Goal: Transaction & Acquisition: Subscribe to service/newsletter

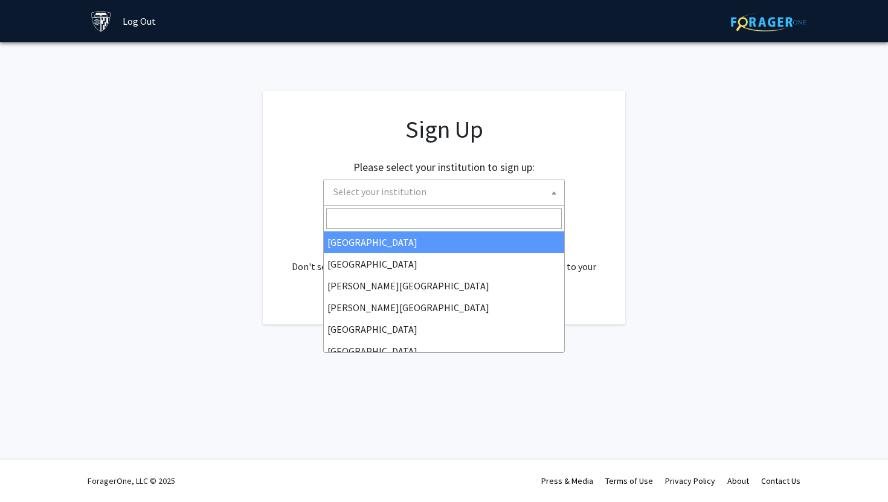
click at [524, 187] on span "Select your institution" at bounding box center [447, 191] width 236 height 25
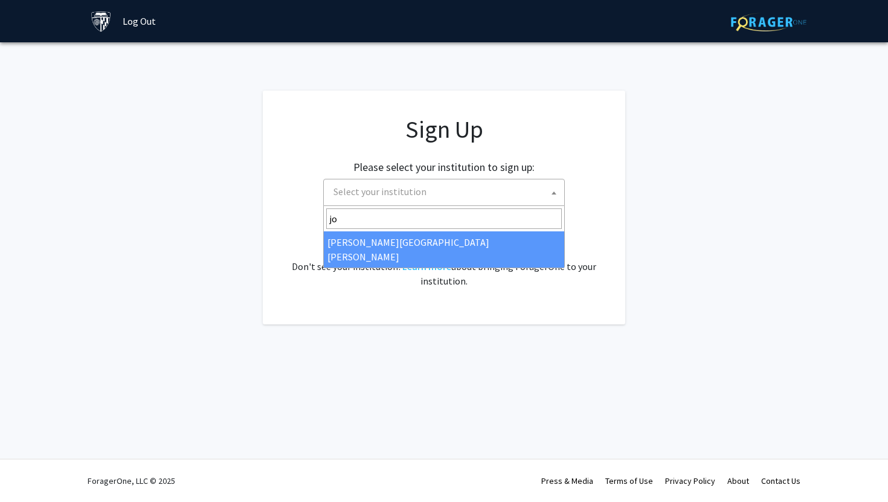
type input "jo"
select select "1"
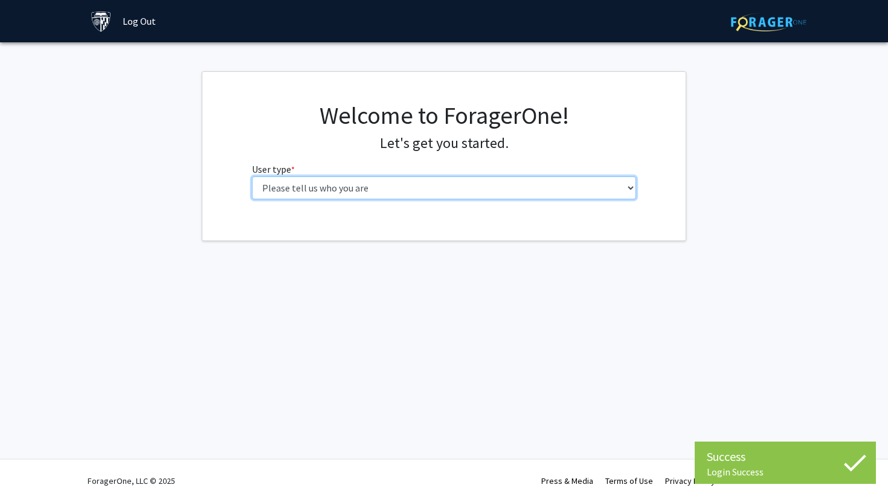
click at [393, 186] on select "Please tell us who you are Undergraduate Student Master's Student Doctoral Cand…" at bounding box center [444, 187] width 385 height 23
select select "1: undergrad"
click at [252, 176] on select "Please tell us who you are Undergraduate Student Master's Student Doctoral Cand…" at bounding box center [444, 187] width 385 height 23
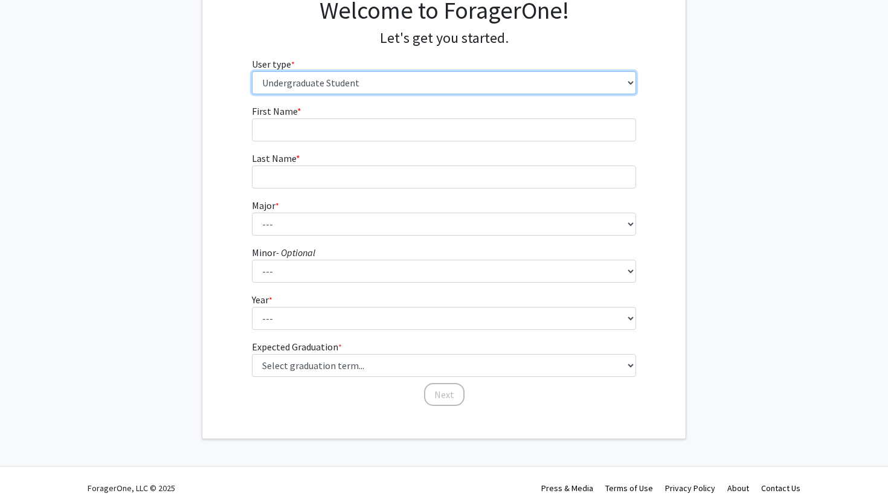
scroll to position [112, 0]
